Goal: Information Seeking & Learning: Learn about a topic

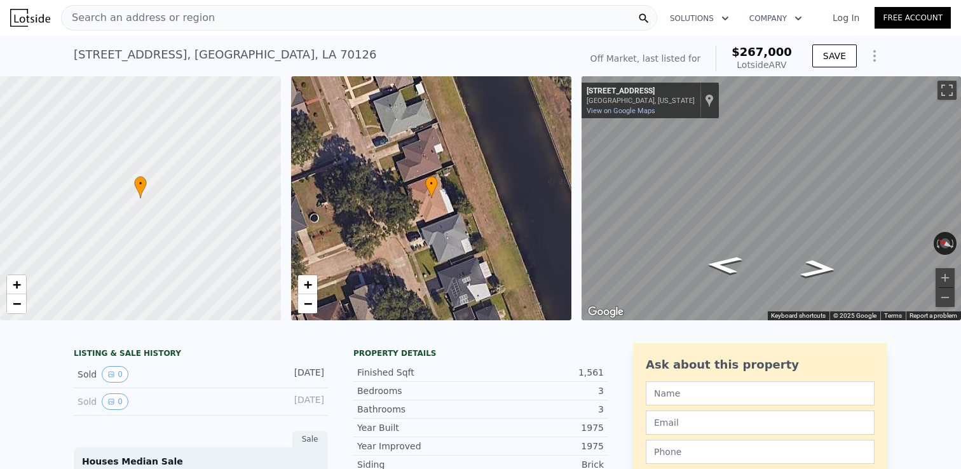
click at [144, 19] on span "Search an address or region" at bounding box center [138, 17] width 153 height 15
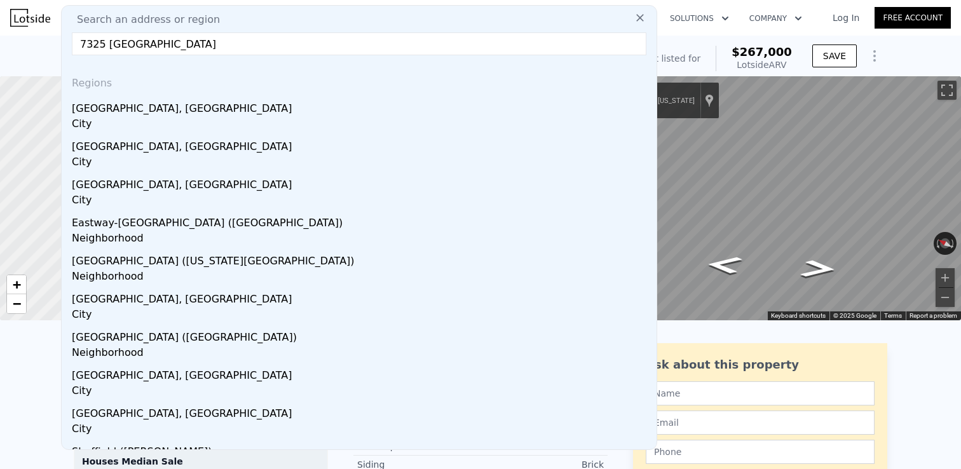
click at [238, 31] on div "Search an address or region 7325 [GEOGRAPHIC_DATA] Regions [GEOGRAPHIC_DATA], […" at bounding box center [359, 227] width 596 height 445
click at [235, 40] on input "7325 [GEOGRAPHIC_DATA]" at bounding box center [359, 43] width 575 height 23
click at [234, 40] on input "7325 [GEOGRAPHIC_DATA]" at bounding box center [359, 43] width 575 height 23
paste input "[GEOGRAPHIC_DATA]"
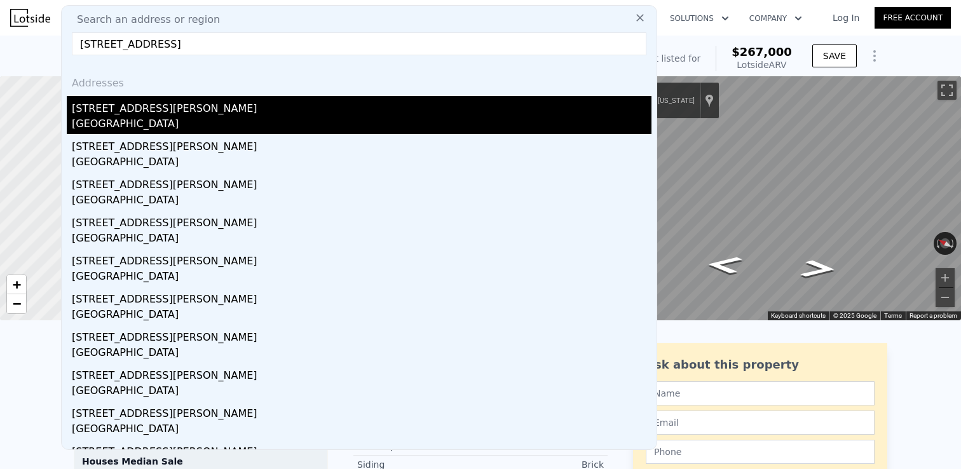
type input "[STREET_ADDRESS]"
click at [133, 119] on div "[GEOGRAPHIC_DATA]" at bounding box center [362, 125] width 580 height 18
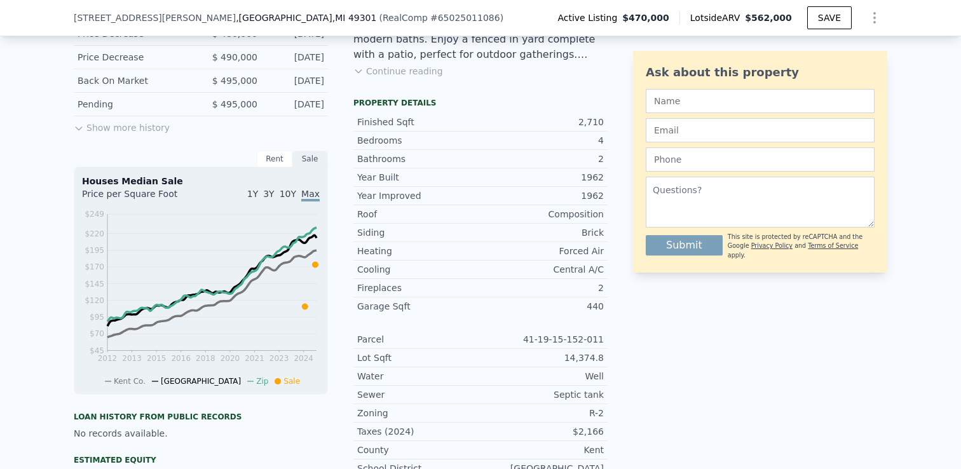
scroll to position [184, 0]
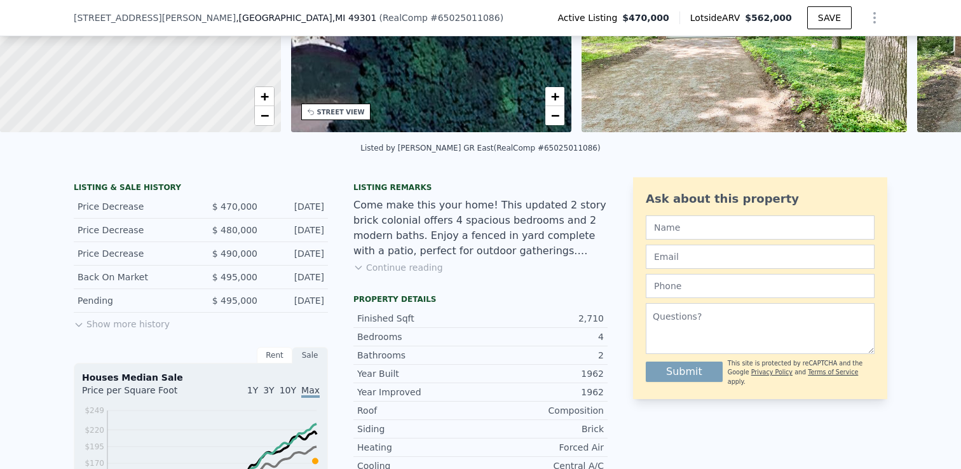
click at [90, 321] on button "Show more history" at bounding box center [122, 322] width 96 height 18
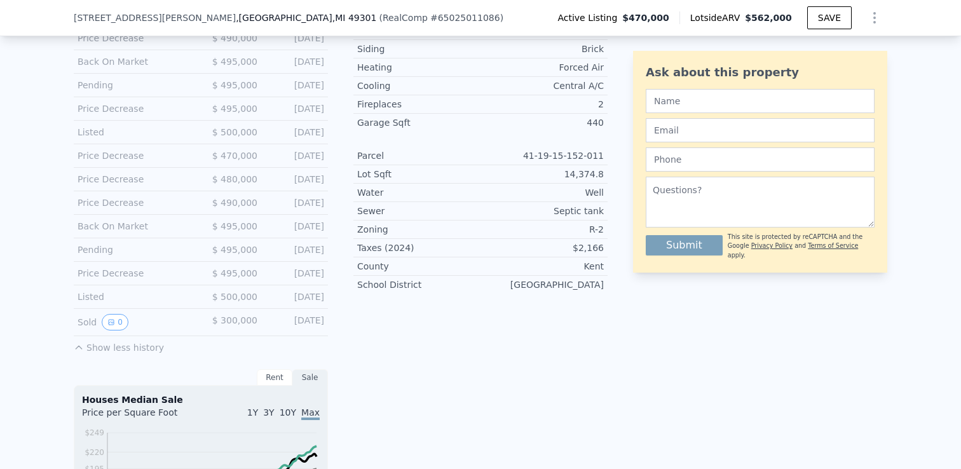
scroll to position [577, 0]
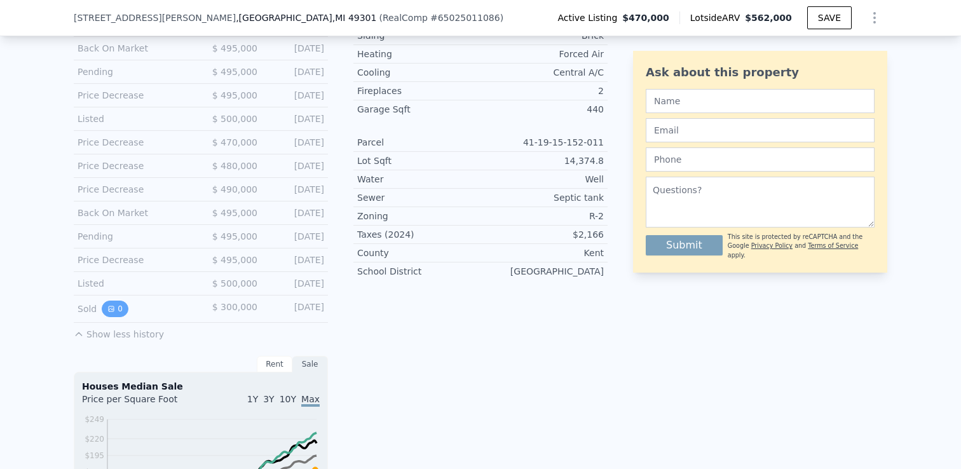
click at [118, 311] on button "0" at bounding box center [115, 309] width 27 height 17
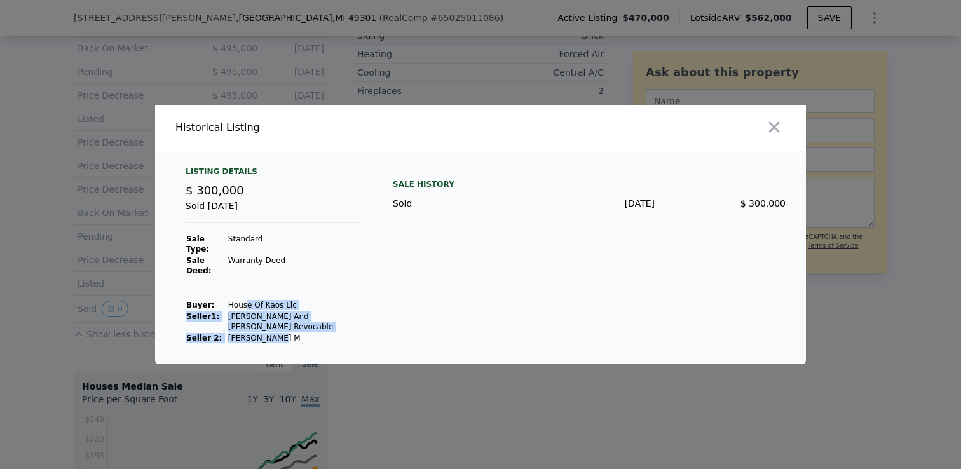
drag, startPoint x: 243, startPoint y: 305, endPoint x: 290, endPoint y: 343, distance: 60.2
click at [290, 343] on tbody "Sale Type: Standard Sale Deed: Warranty Deed Buyer : House Of Kaos Llc Seller 1…" at bounding box center [274, 288] width 177 height 111
click at [296, 332] on td "[PERSON_NAME] M" at bounding box center [295, 337] width 135 height 11
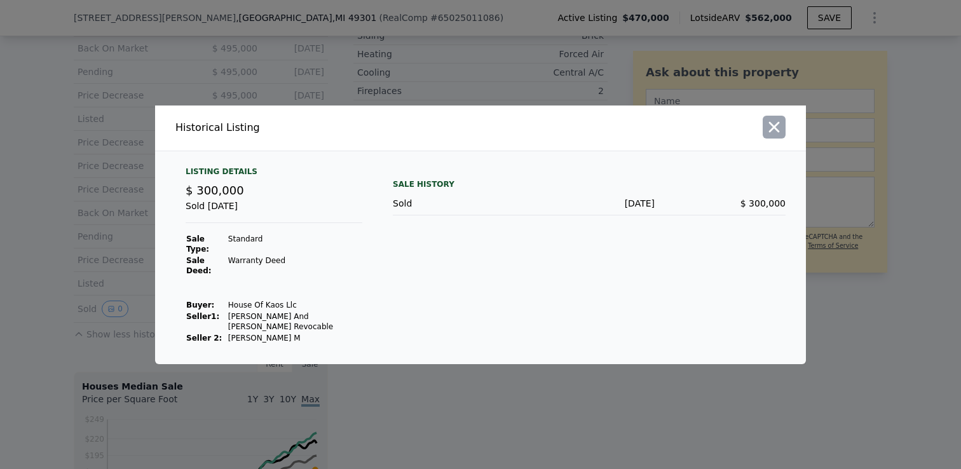
click at [778, 128] on icon "button" at bounding box center [774, 127] width 18 height 18
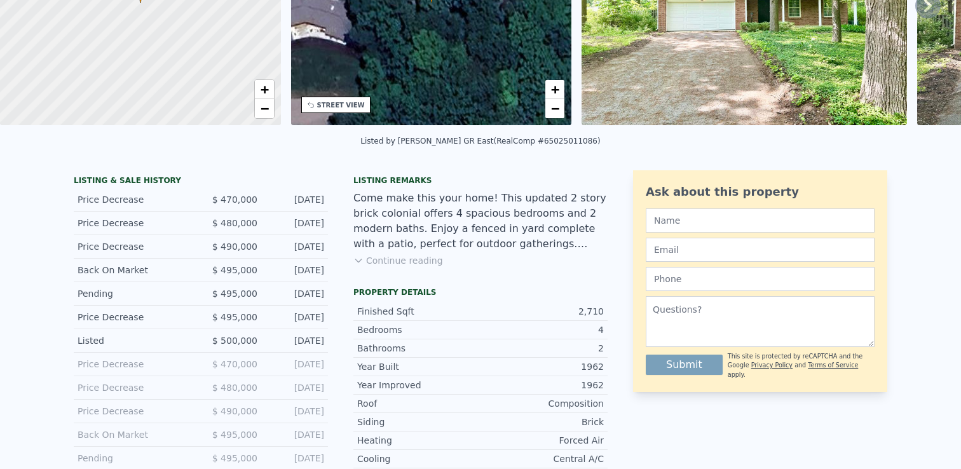
scroll to position [0, 0]
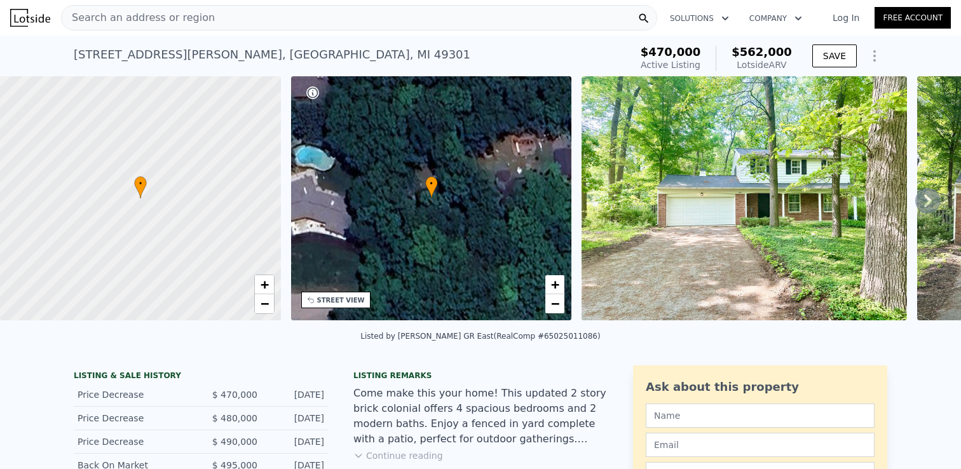
click at [205, 13] on div "Search an address or region" at bounding box center [359, 17] width 596 height 25
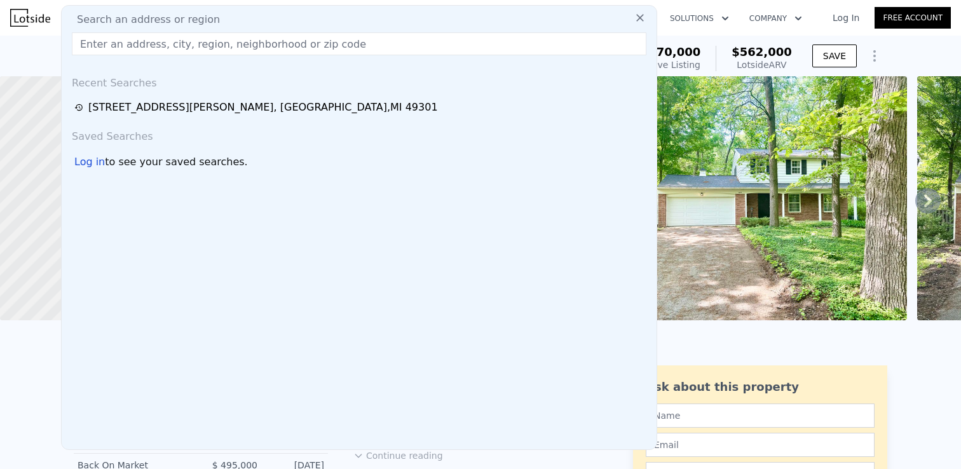
click at [189, 50] on input "text" at bounding box center [359, 43] width 575 height 23
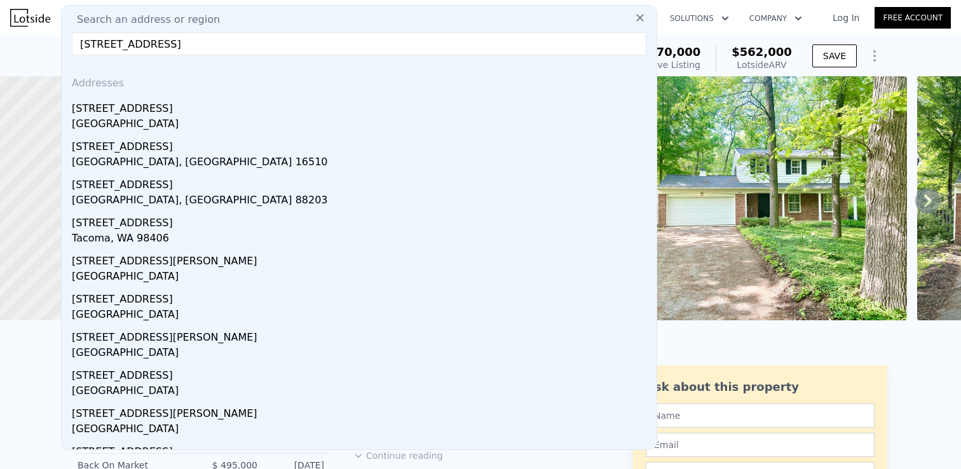
type input "[STREET_ADDRESS]"
click at [143, 112] on div "[STREET_ADDRESS]" at bounding box center [362, 106] width 580 height 20
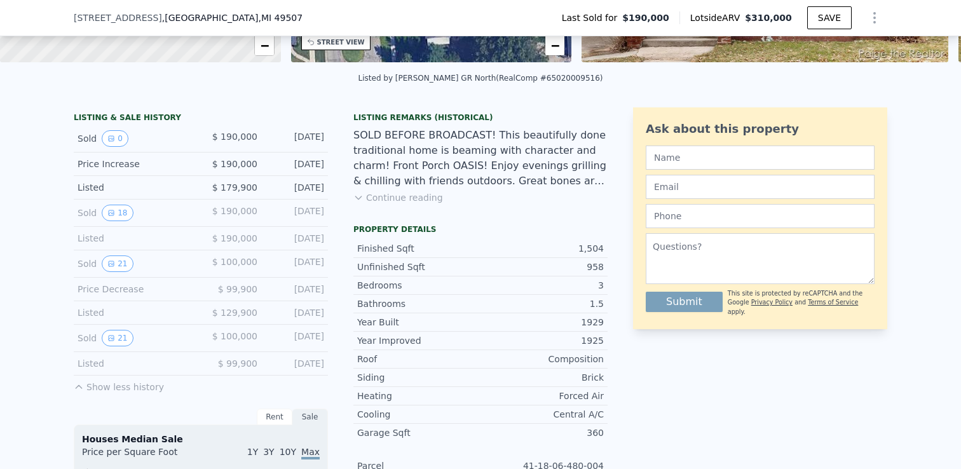
scroll to position [273, 0]
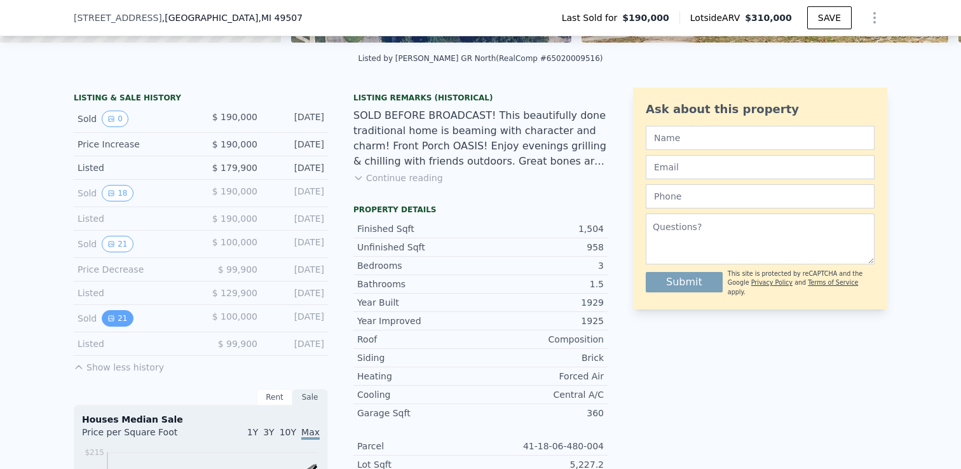
click at [118, 322] on button "21" at bounding box center [117, 318] width 31 height 17
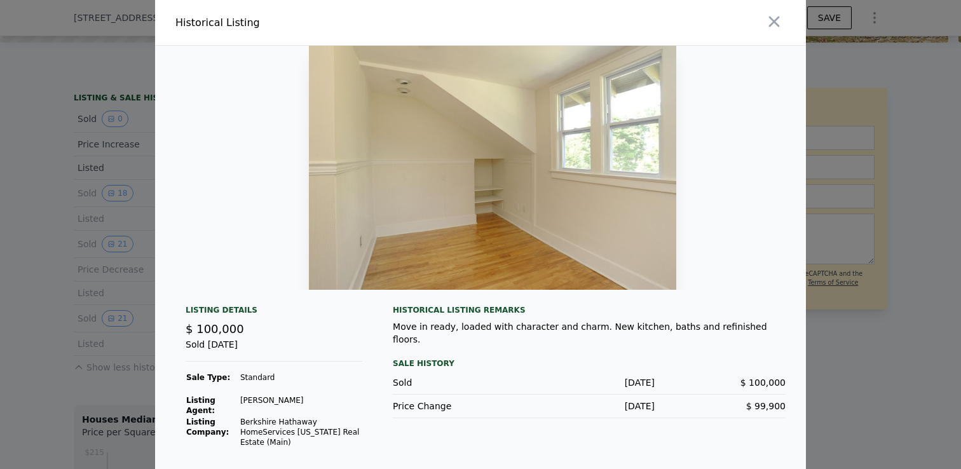
scroll to position [0, 3457]
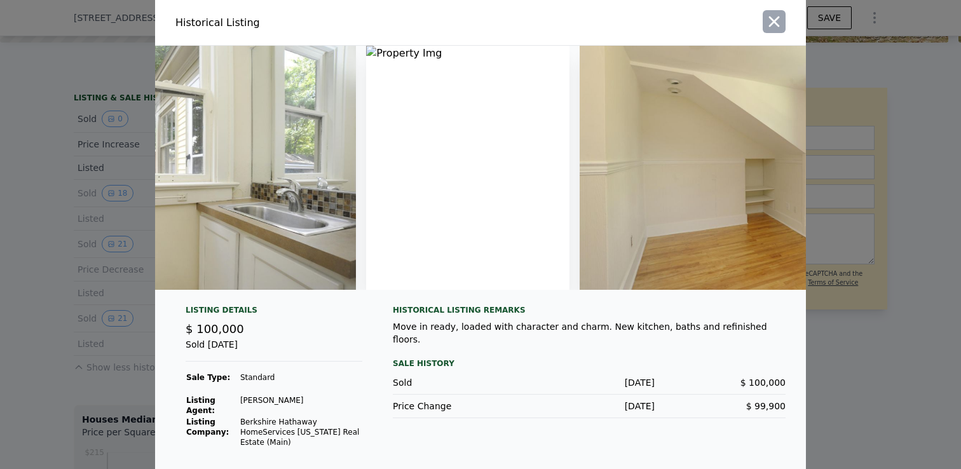
click at [763, 23] on button "button" at bounding box center [774, 21] width 23 height 23
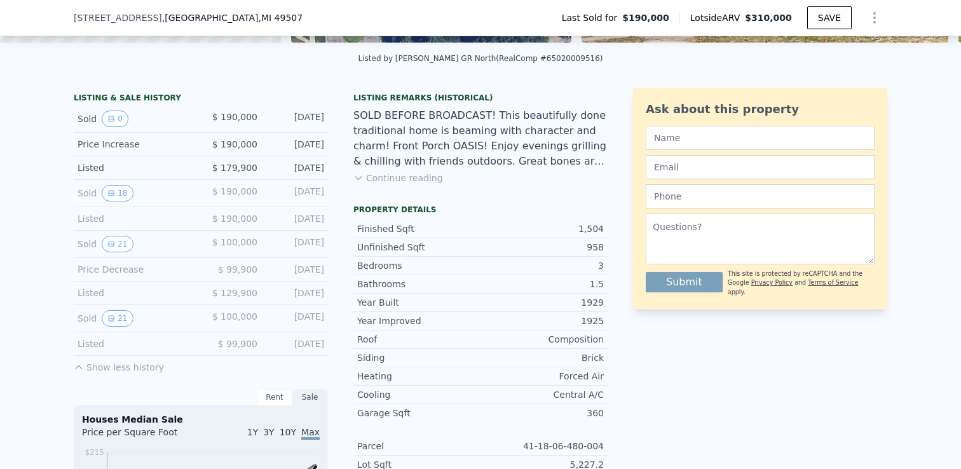
click at [90, 365] on button "Show less history" at bounding box center [119, 365] width 90 height 18
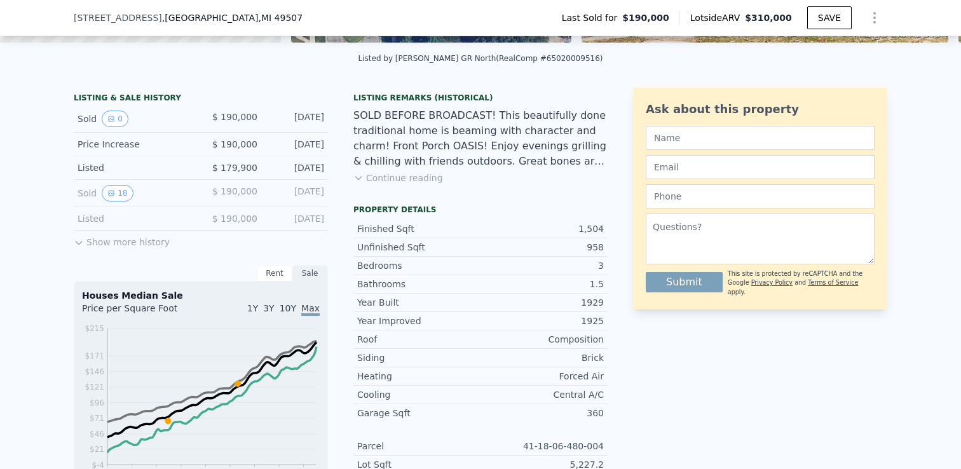
click at [138, 245] on button "Show more history" at bounding box center [122, 240] width 96 height 18
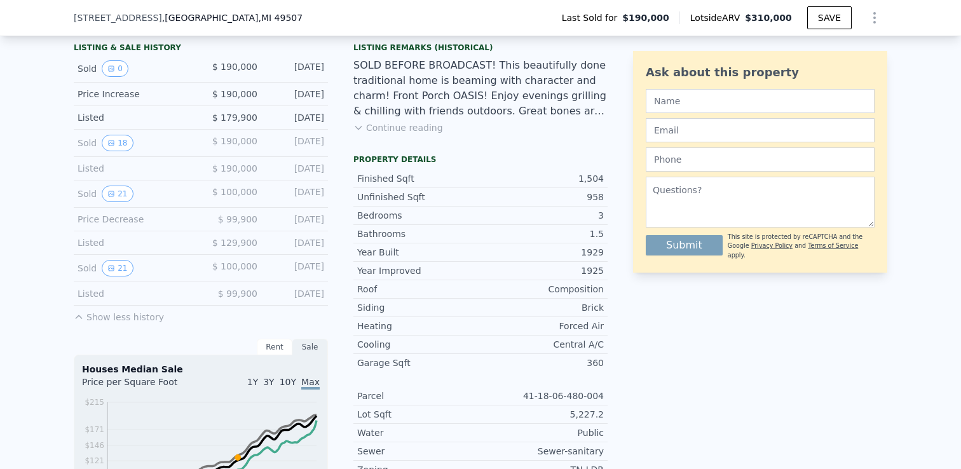
scroll to position [321, 0]
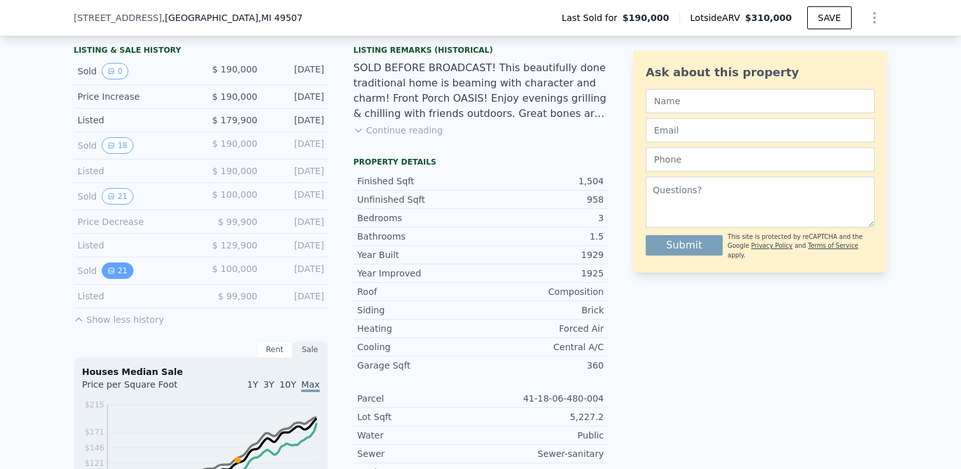
click at [114, 267] on icon "View historical data" at bounding box center [111, 271] width 8 height 8
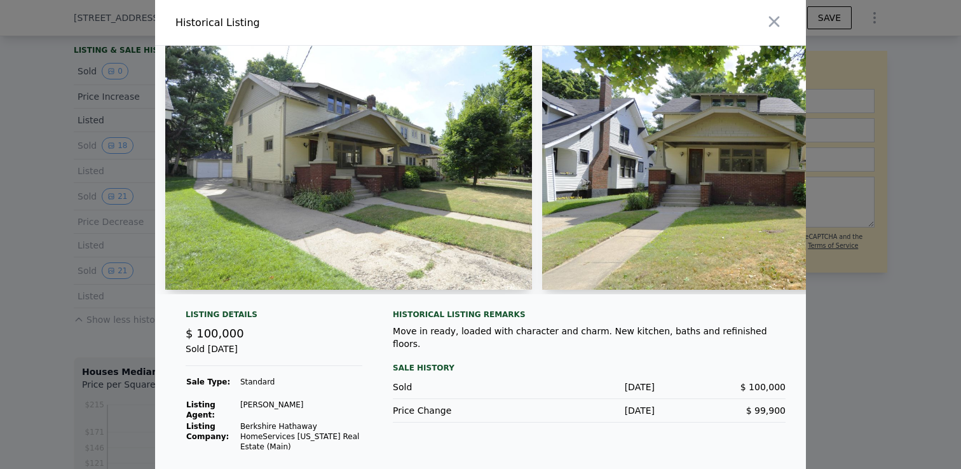
scroll to position [14, 0]
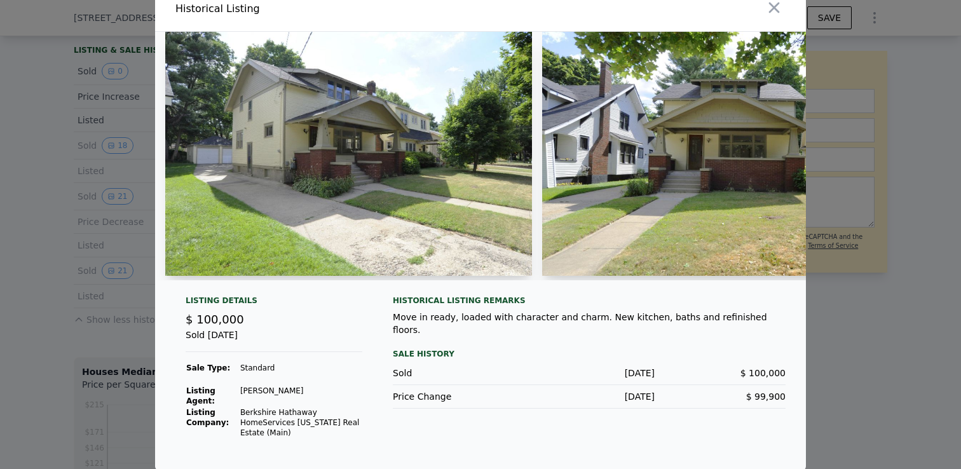
click at [54, 329] on div at bounding box center [480, 234] width 961 height 469
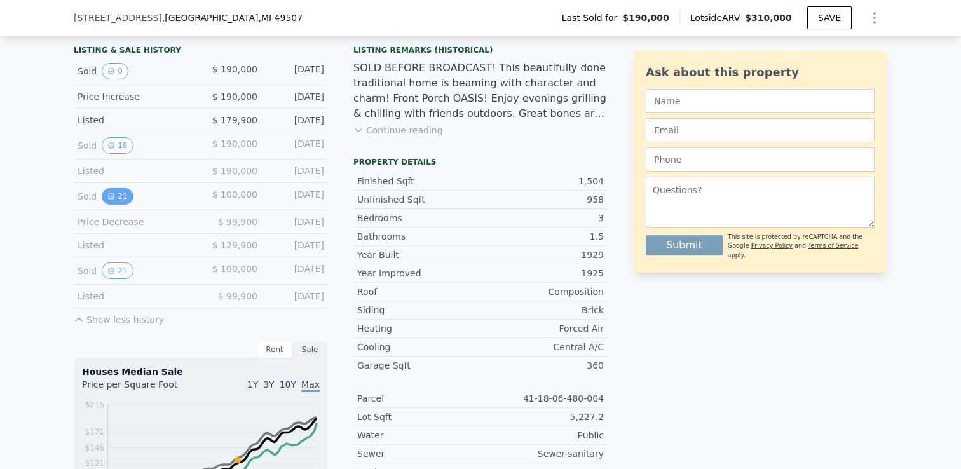
click at [120, 196] on button "21" at bounding box center [117, 196] width 31 height 17
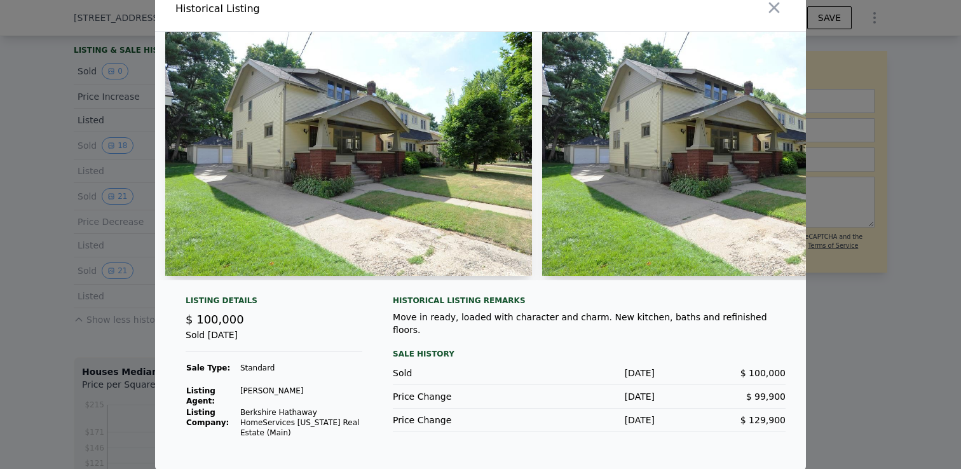
scroll to position [0, 0]
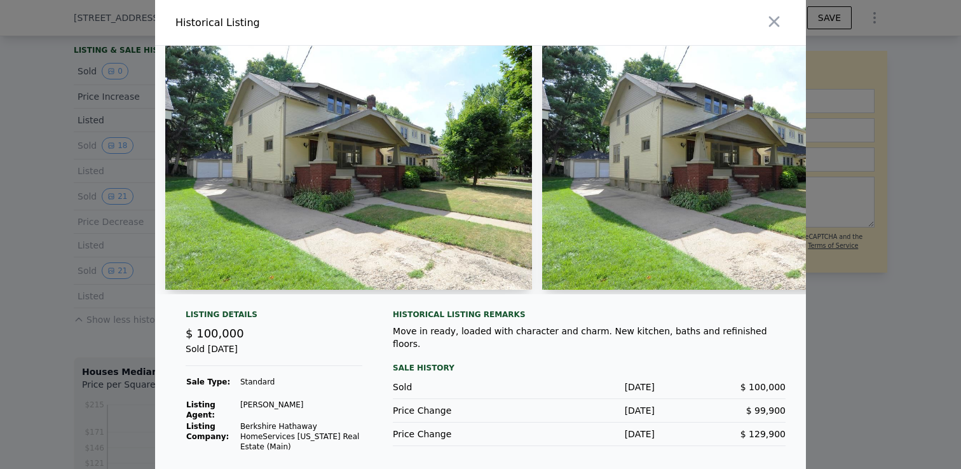
click at [43, 285] on div at bounding box center [480, 234] width 961 height 469
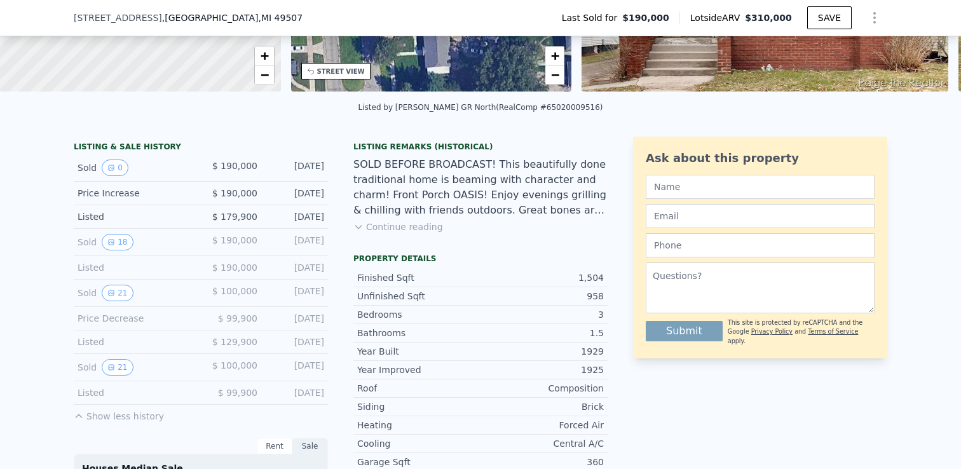
scroll to position [210, 0]
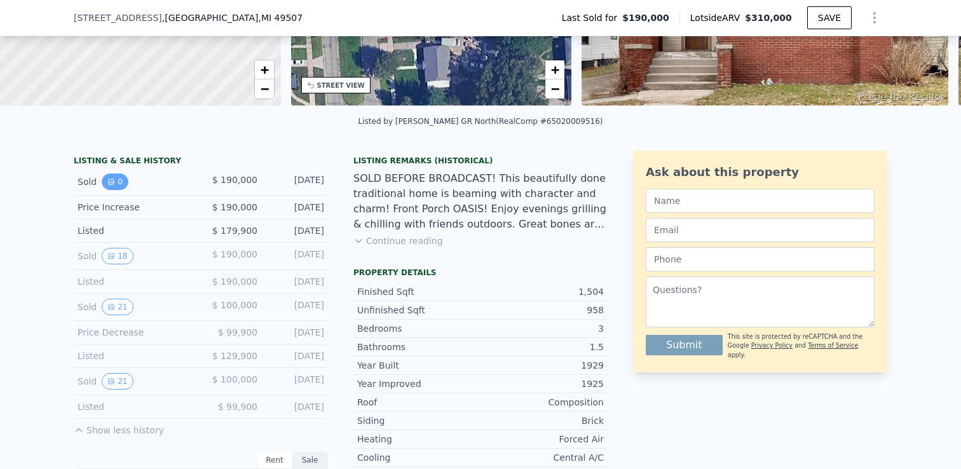
click at [113, 182] on icon "View historical data" at bounding box center [111, 181] width 5 height 5
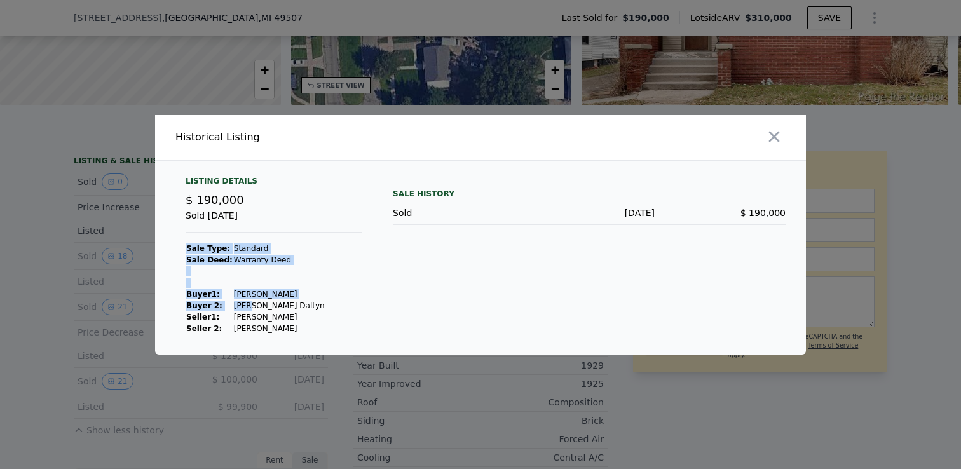
drag, startPoint x: 245, startPoint y: 304, endPoint x: 277, endPoint y: 340, distance: 47.3
click at [277, 340] on div "Listing Details $ 190,000 Sold [DATE] Sale Type: Standard Sale Deed: Warranty D…" at bounding box center [480, 265] width 651 height 179
click at [278, 332] on td "[PERSON_NAME]" at bounding box center [279, 328] width 92 height 11
click at [58, 336] on div at bounding box center [480, 234] width 961 height 469
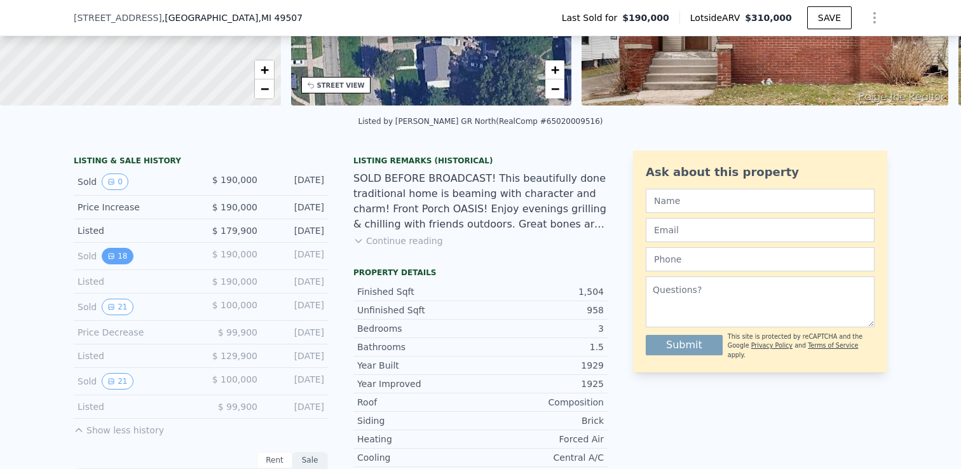
click at [116, 257] on button "18" at bounding box center [117, 256] width 31 height 17
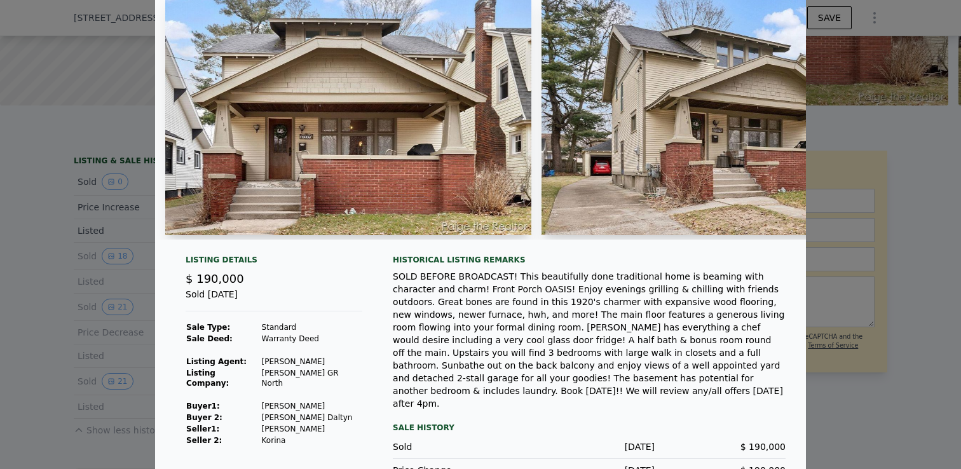
scroll to position [74, 0]
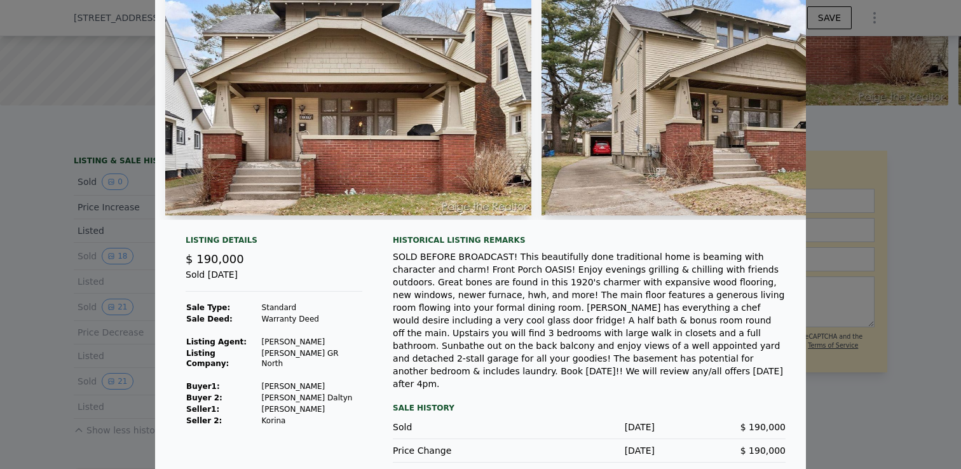
click at [41, 345] on div at bounding box center [480, 234] width 961 height 469
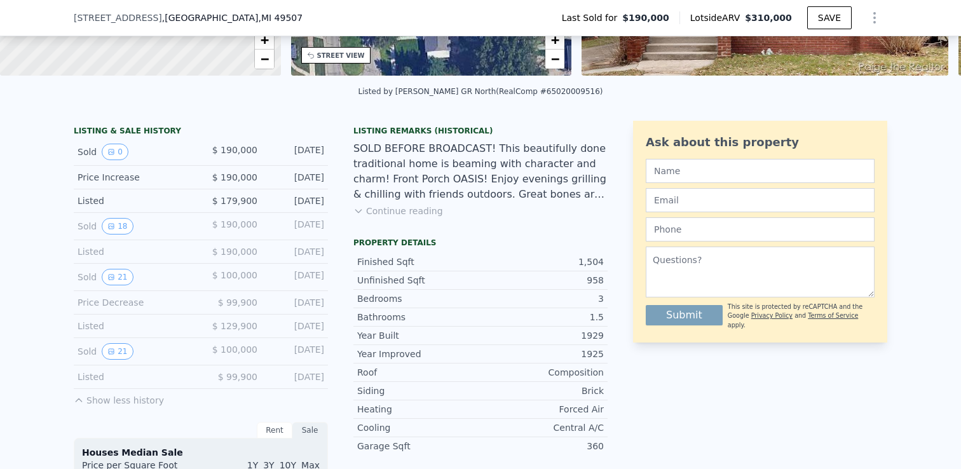
scroll to position [249, 0]
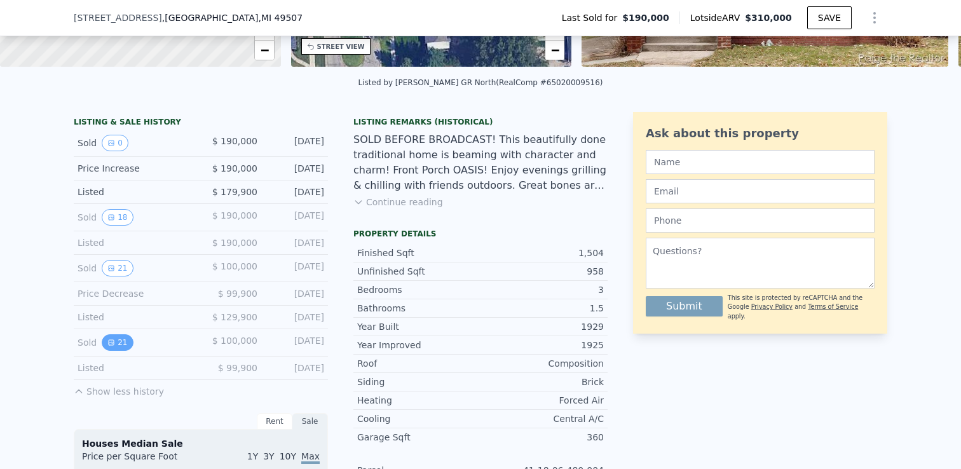
click at [121, 343] on button "21" at bounding box center [117, 342] width 31 height 17
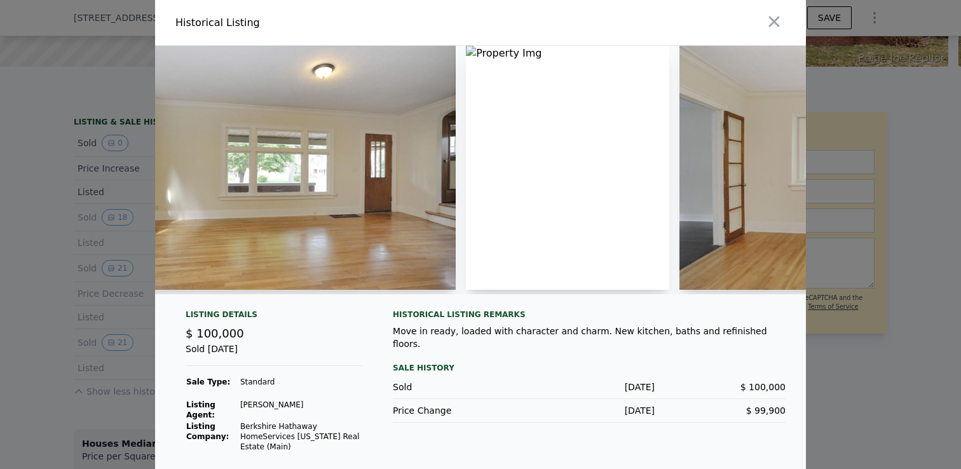
scroll to position [0, 1042]
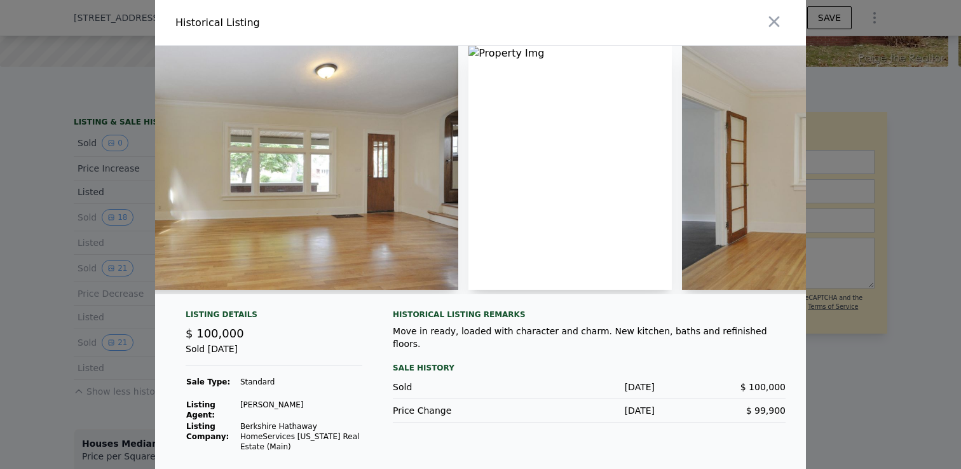
click at [114, 298] on div at bounding box center [480, 234] width 961 height 469
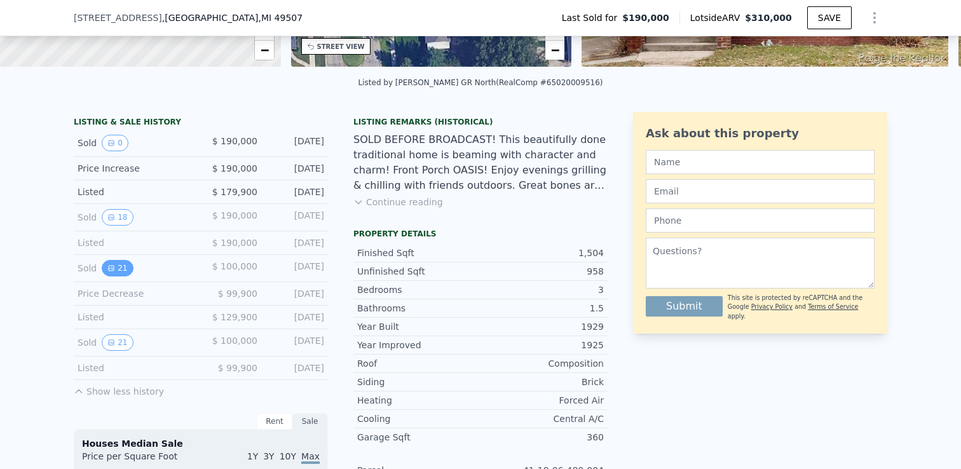
click at [119, 268] on button "21" at bounding box center [117, 268] width 31 height 17
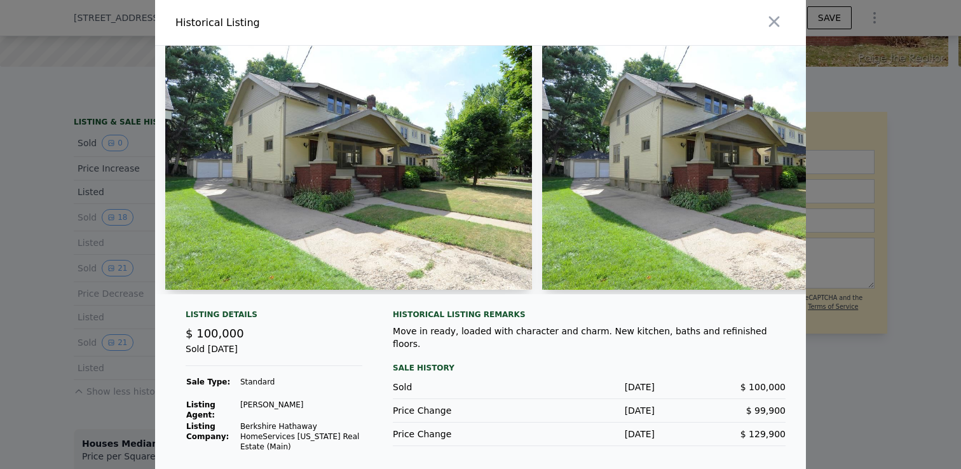
scroll to position [14, 0]
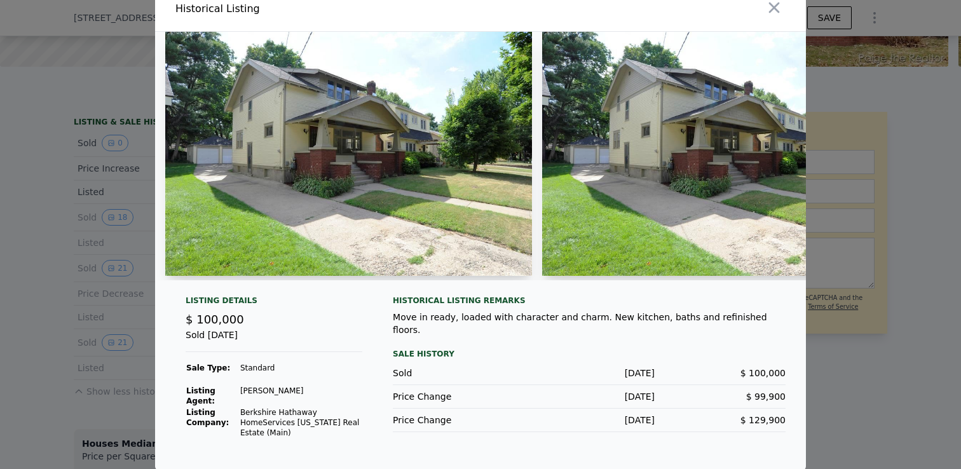
click at [43, 319] on div at bounding box center [480, 234] width 961 height 469
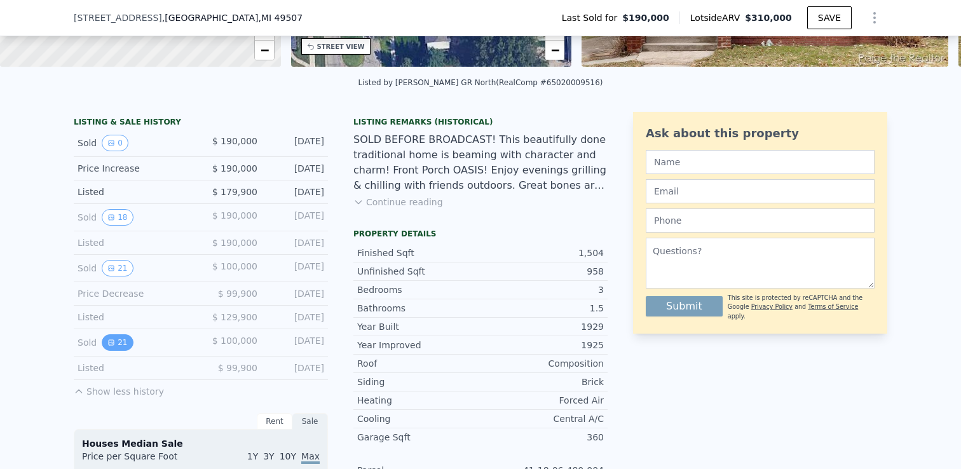
click at [118, 339] on button "21" at bounding box center [117, 342] width 31 height 17
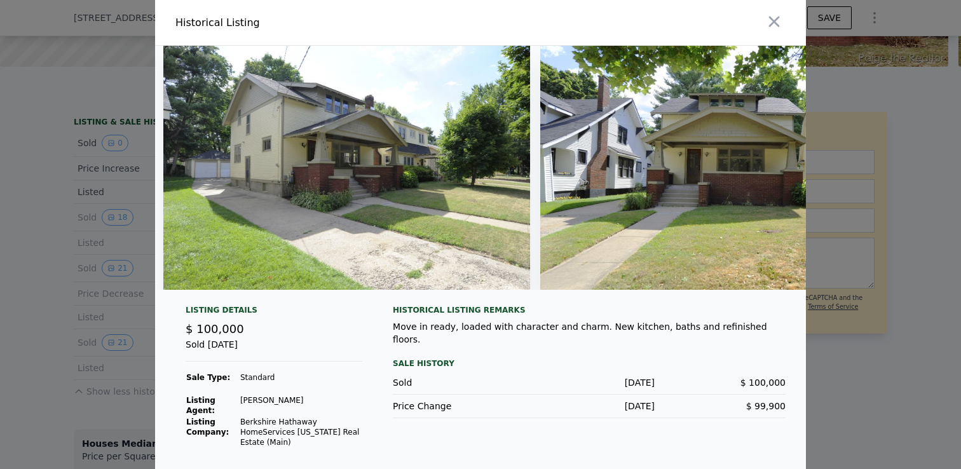
scroll to position [0, 0]
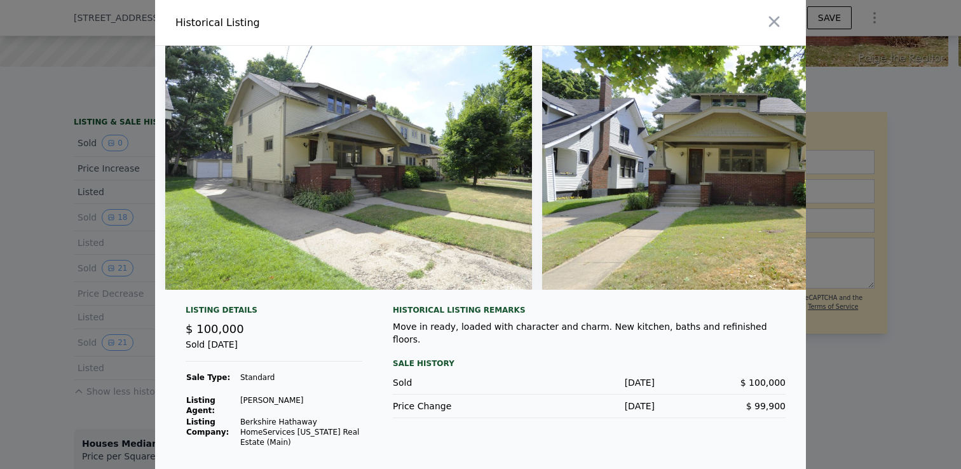
type input "5"
type input "2"
type input "2361"
type input "3520"
type input "13939.2"
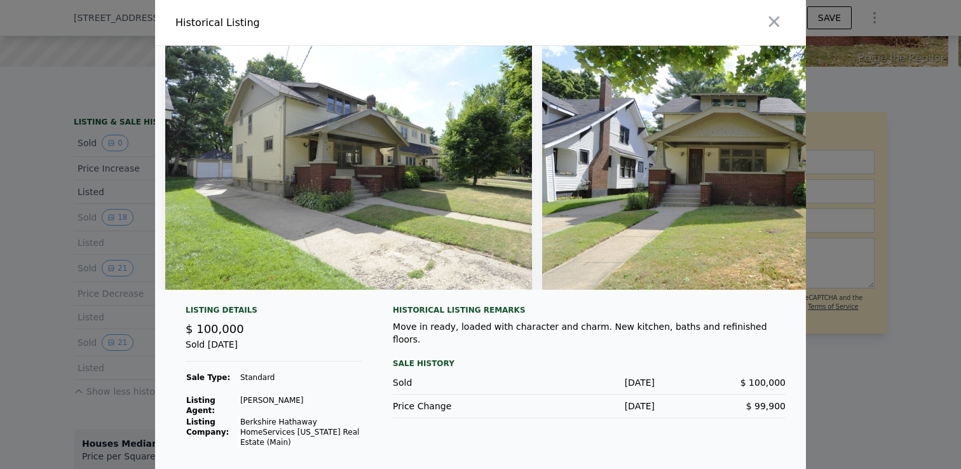
type input "21780"
type input "$ 562,000"
type input "$ 26,182"
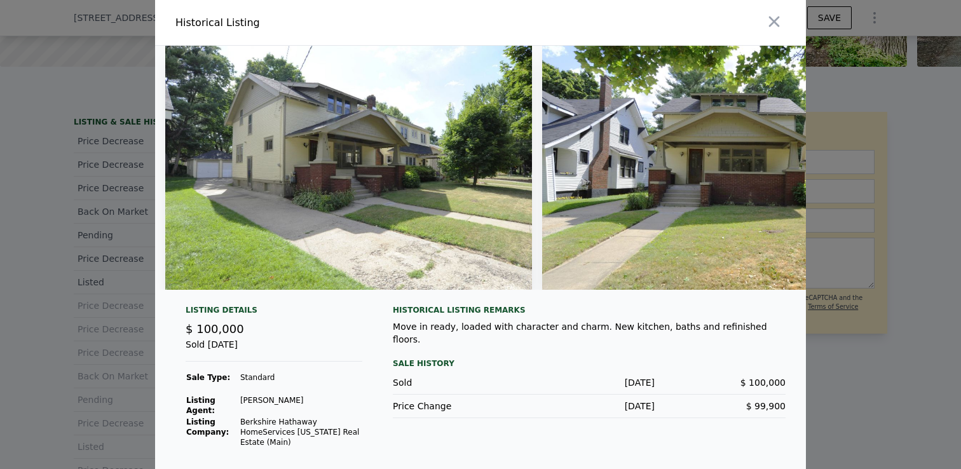
type input "4"
type input "1"
type input "1292"
type input "2054"
type input "4791.6"
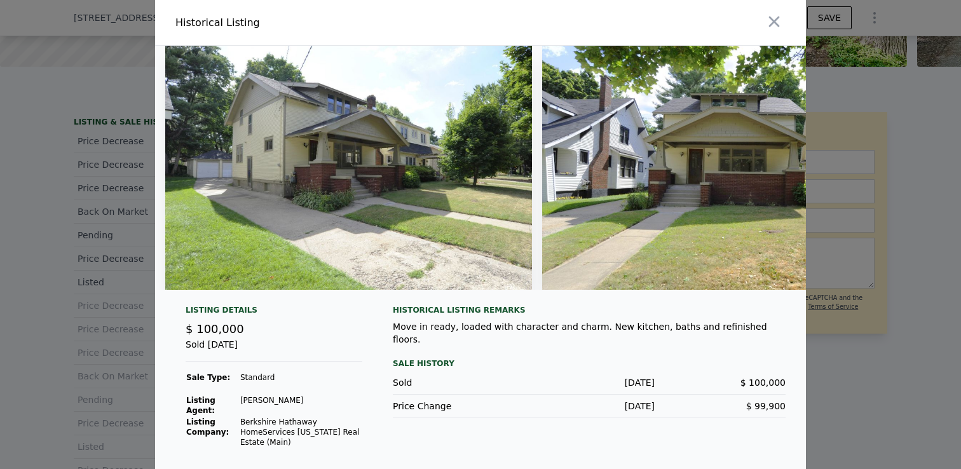
type input "6098.400000000001"
type input "$ 310,000"
type input "$ 86,578"
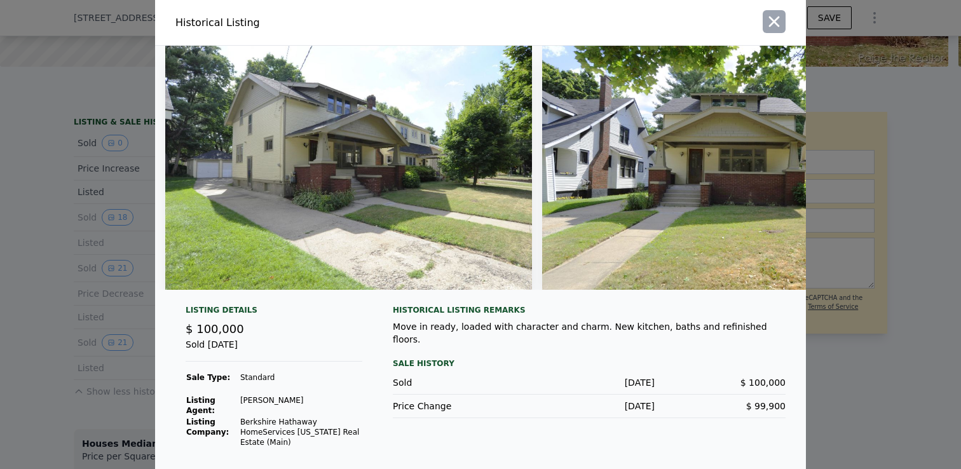
click at [776, 17] on icon "button" at bounding box center [774, 22] width 18 height 18
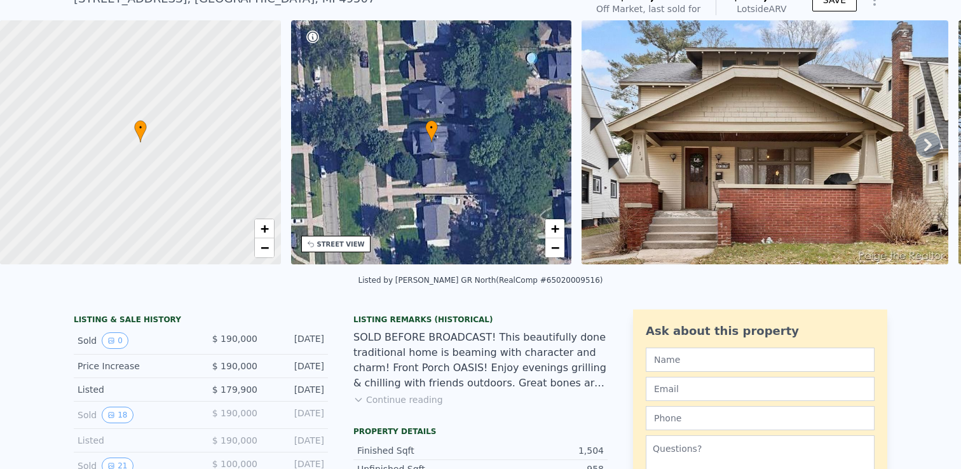
scroll to position [10, 0]
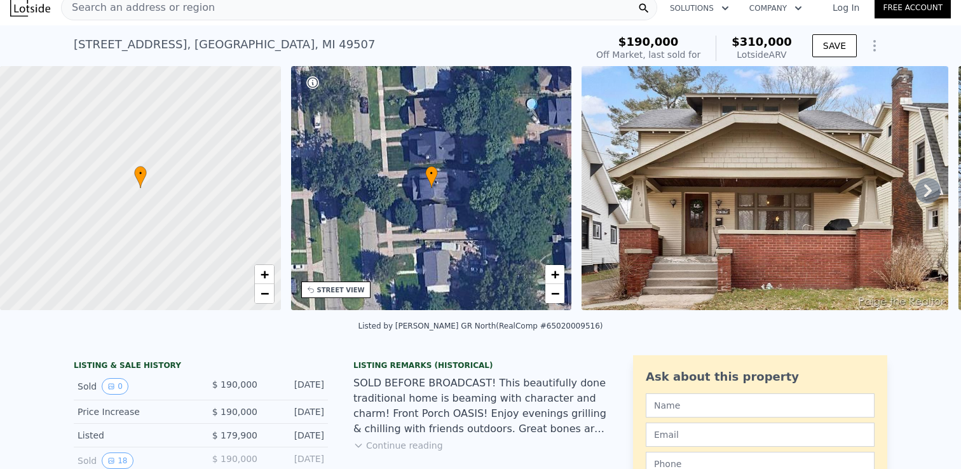
type input "5"
type input "2"
type input "2361"
type input "3520"
type input "13939.2"
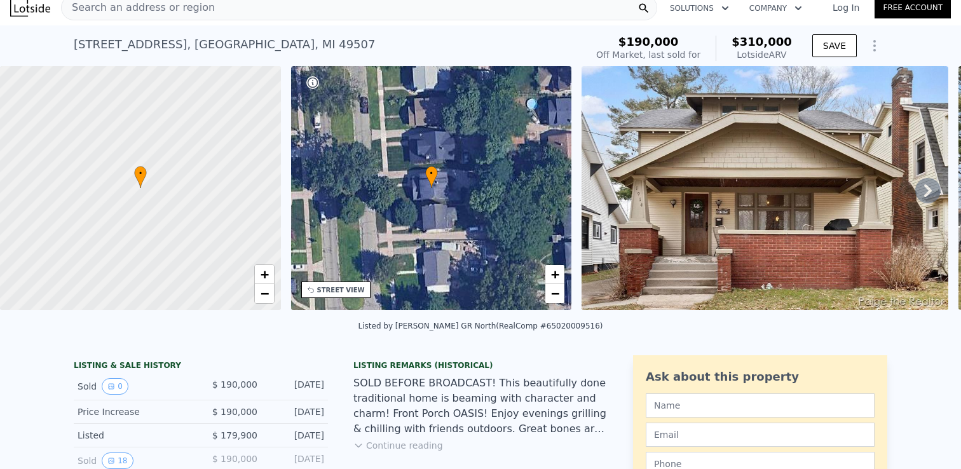
type input "21780"
type input "$ 562,000"
type input "$ 26,182"
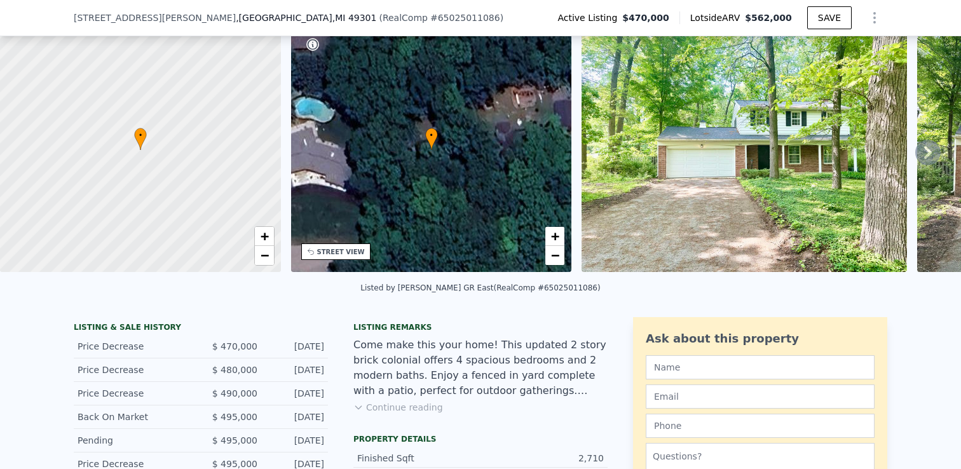
scroll to position [84, 0]
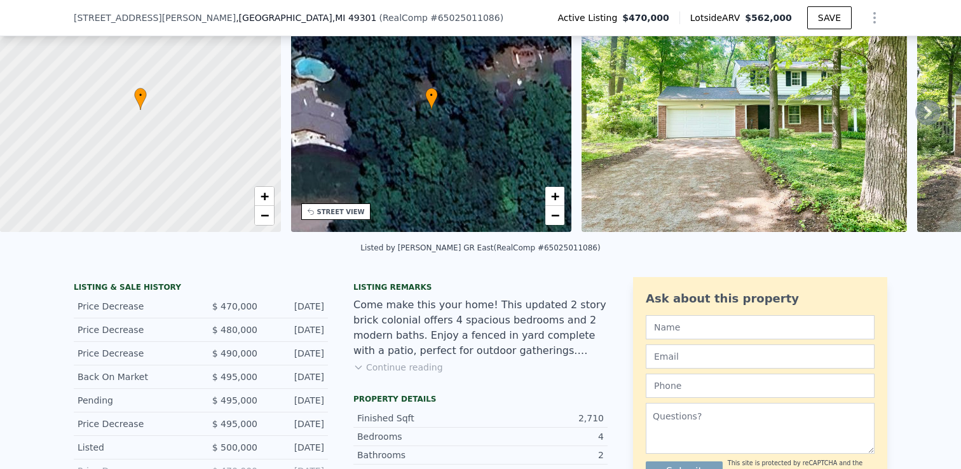
click at [683, 207] on img at bounding box center [744, 110] width 325 height 244
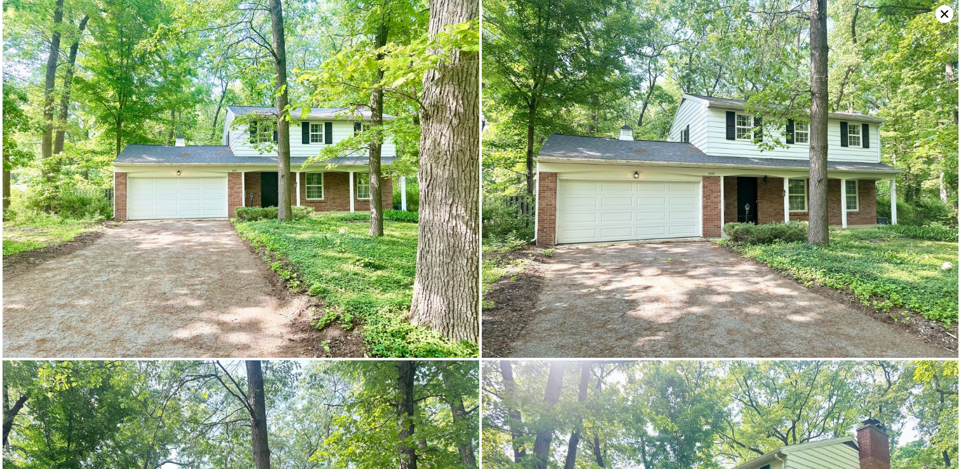
type input "4"
type input "1"
type input "1292"
type input "2054"
type input "4791.6"
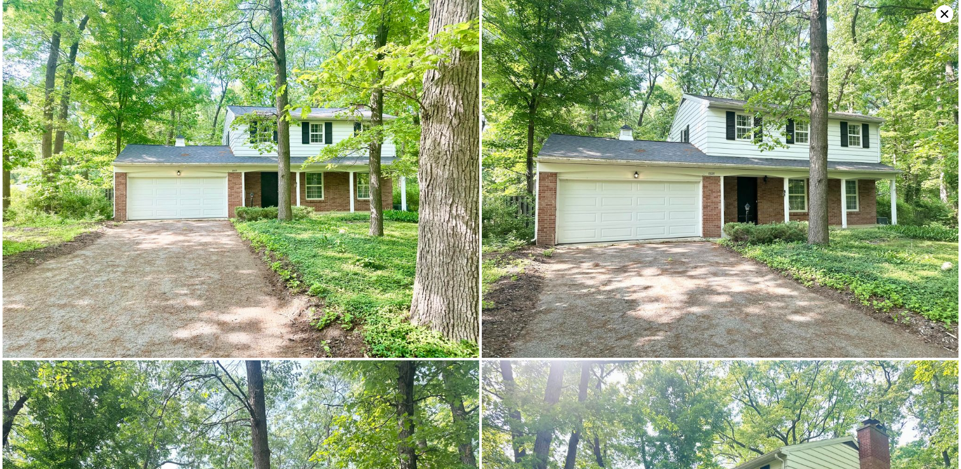
type input "6098.400000000001"
type input "$ 310,000"
type input "$ 86,578"
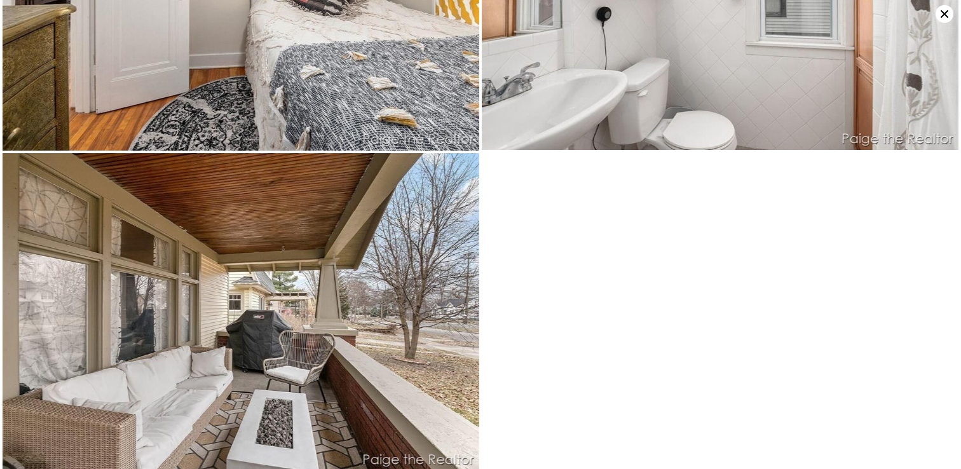
scroll to position [2410, 0]
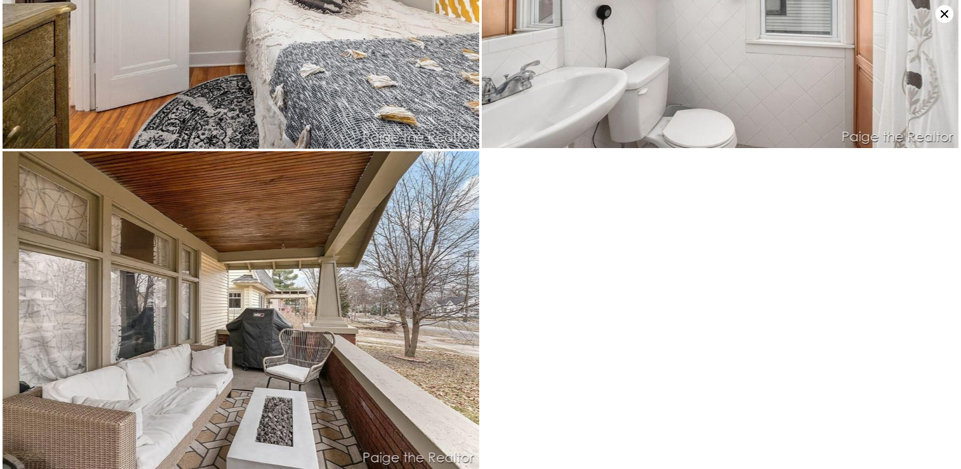
type input "5"
type input "2"
type input "2361"
type input "3520"
type input "13939.2"
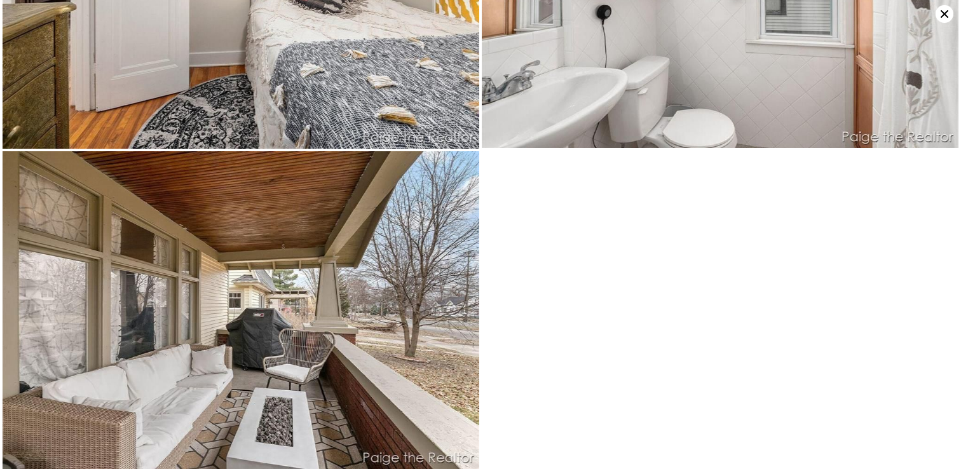
type input "21780"
type input "$ 562,000"
type input "$ 26,182"
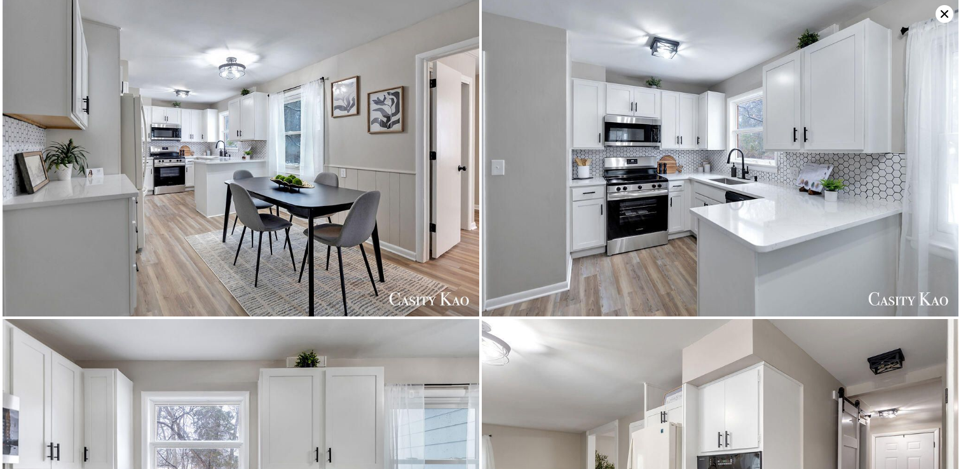
scroll to position [1852, 0]
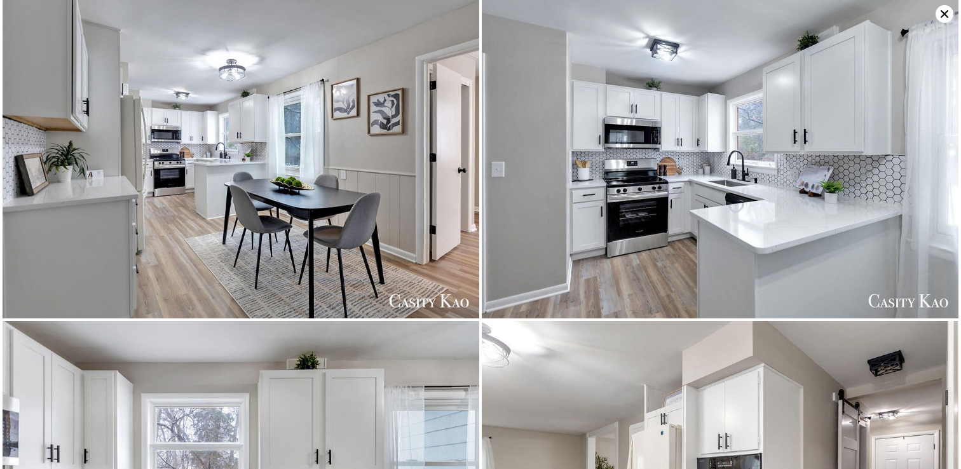
type input "3"
type input "1.5"
type input "1138"
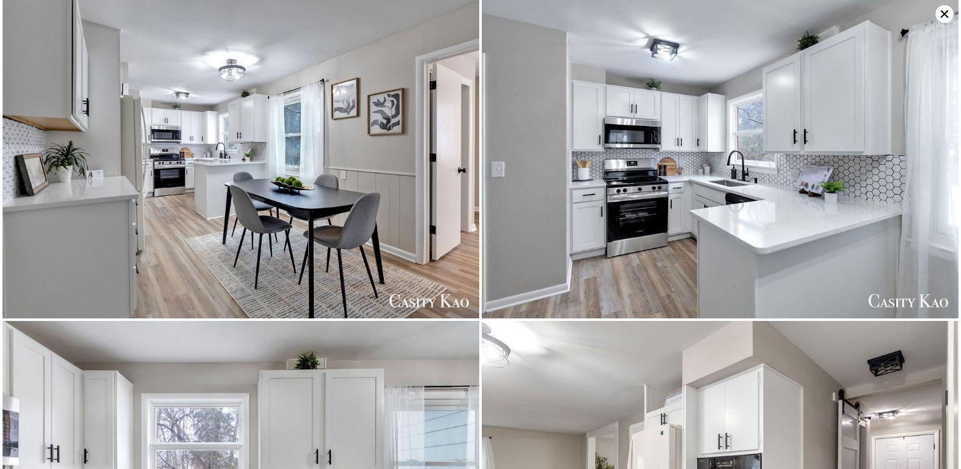
type input "1136.9160000000002"
type input "$ 267,000"
type input "4"
type input "$ 92,758"
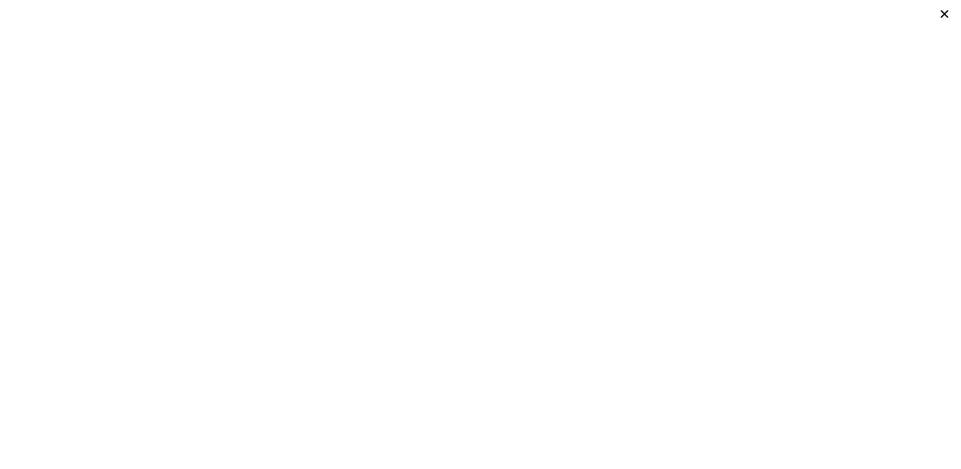
type input "5"
type input "2"
type input "3.5"
type input "2361"
type input "3520"
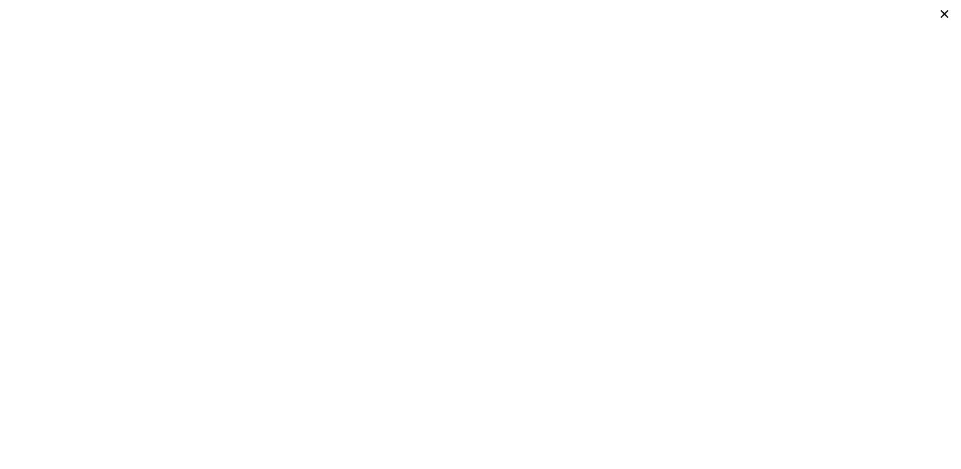
type input "13939.2"
type input "21780"
type input "$ 562,000"
type input "5"
type input "$ 26,182"
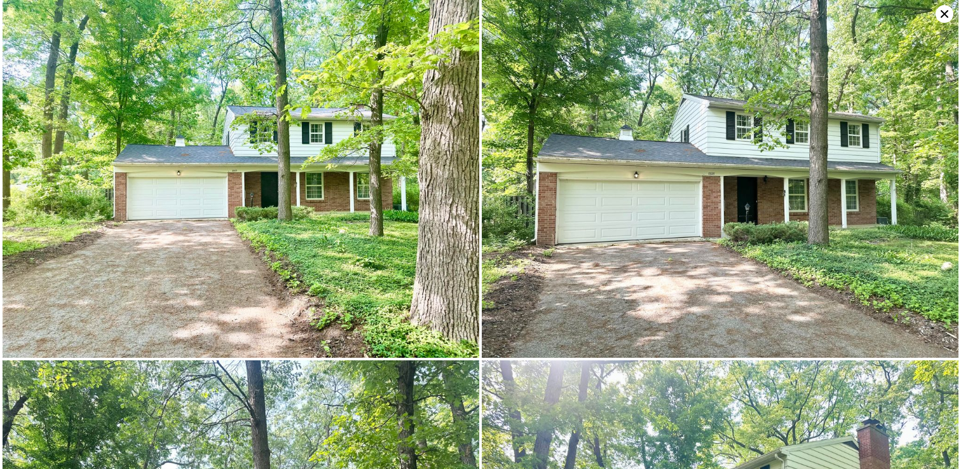
type input "4"
type input "1"
type input "1292"
type input "2054"
type input "4791.6"
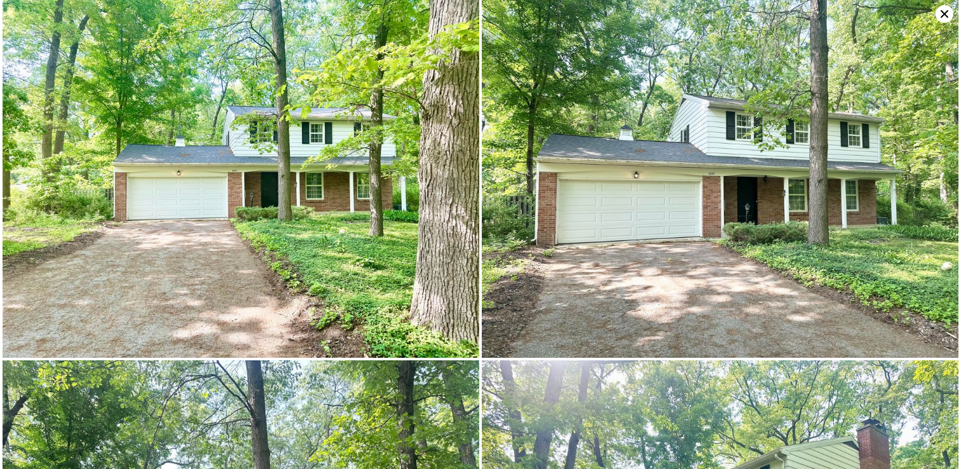
type input "6098.400000000001"
type input "$ 310,000"
type input "$ 86,578"
